Goal: Task Accomplishment & Management: Manage account settings

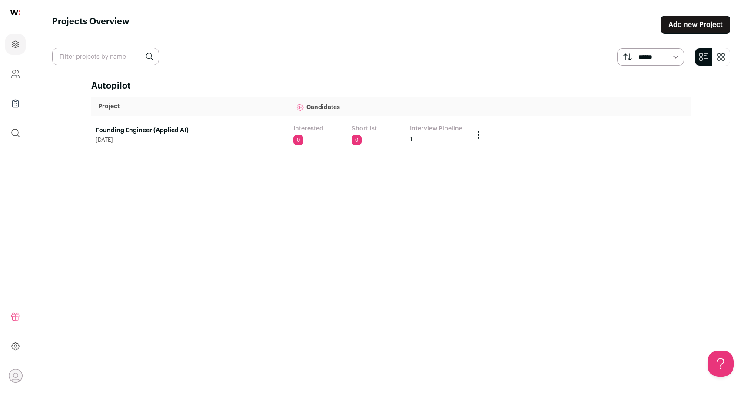
click at [164, 127] on link "Founding Engineer (Applied AI)" at bounding box center [190, 130] width 189 height 9
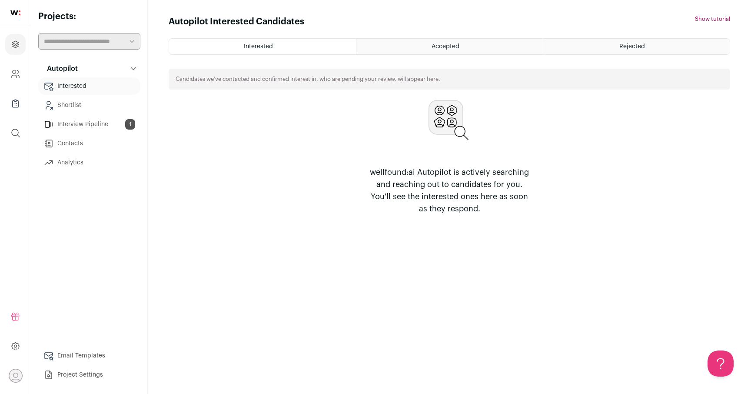
click at [78, 122] on link "Interview Pipeline 1" at bounding box center [89, 124] width 102 height 17
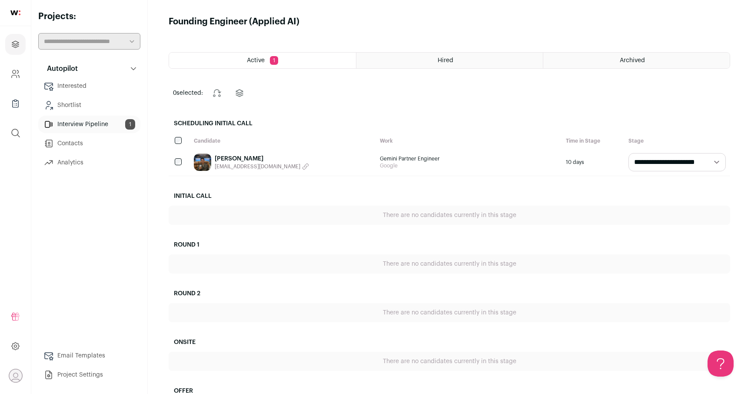
click at [235, 156] on link "[PERSON_NAME]" at bounding box center [262, 158] width 94 height 9
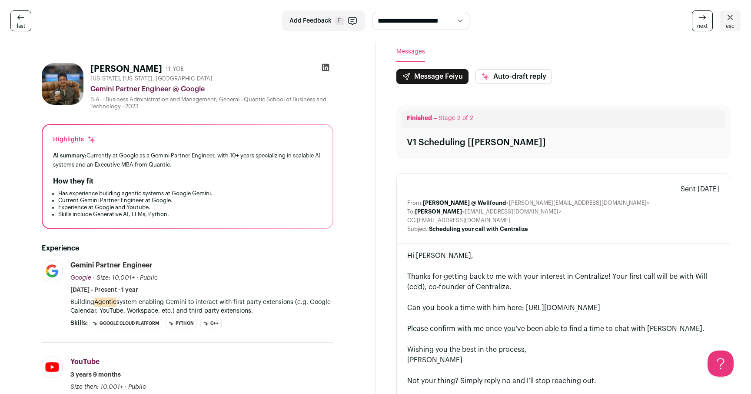
click at [172, 163] on div "AI summary: Currently at Google as a Gemini Partner Engineer, with 10+ years sp…" at bounding box center [187, 160] width 269 height 18
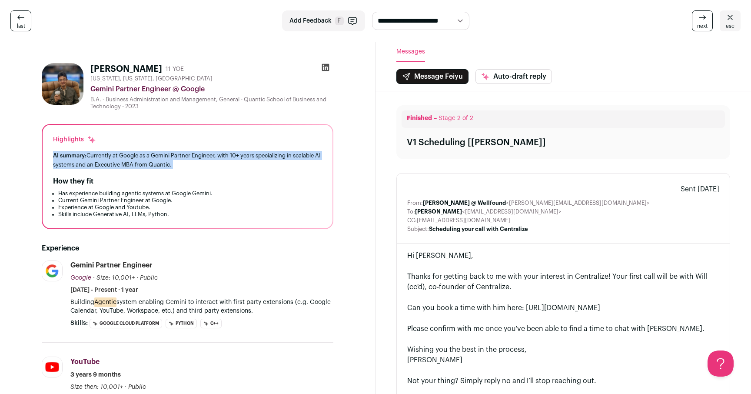
click at [172, 163] on div "AI summary: Currently at Google as a Gemini Partner Engineer, with 10+ years sp…" at bounding box center [187, 160] width 269 height 18
click at [201, 178] on div "How they fit" at bounding box center [187, 181] width 269 height 10
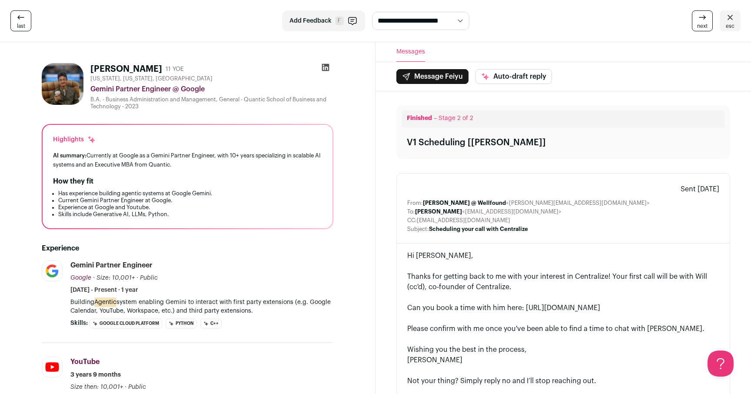
click at [327, 66] on icon at bounding box center [325, 67] width 7 height 7
